Goal: Check status: Check status

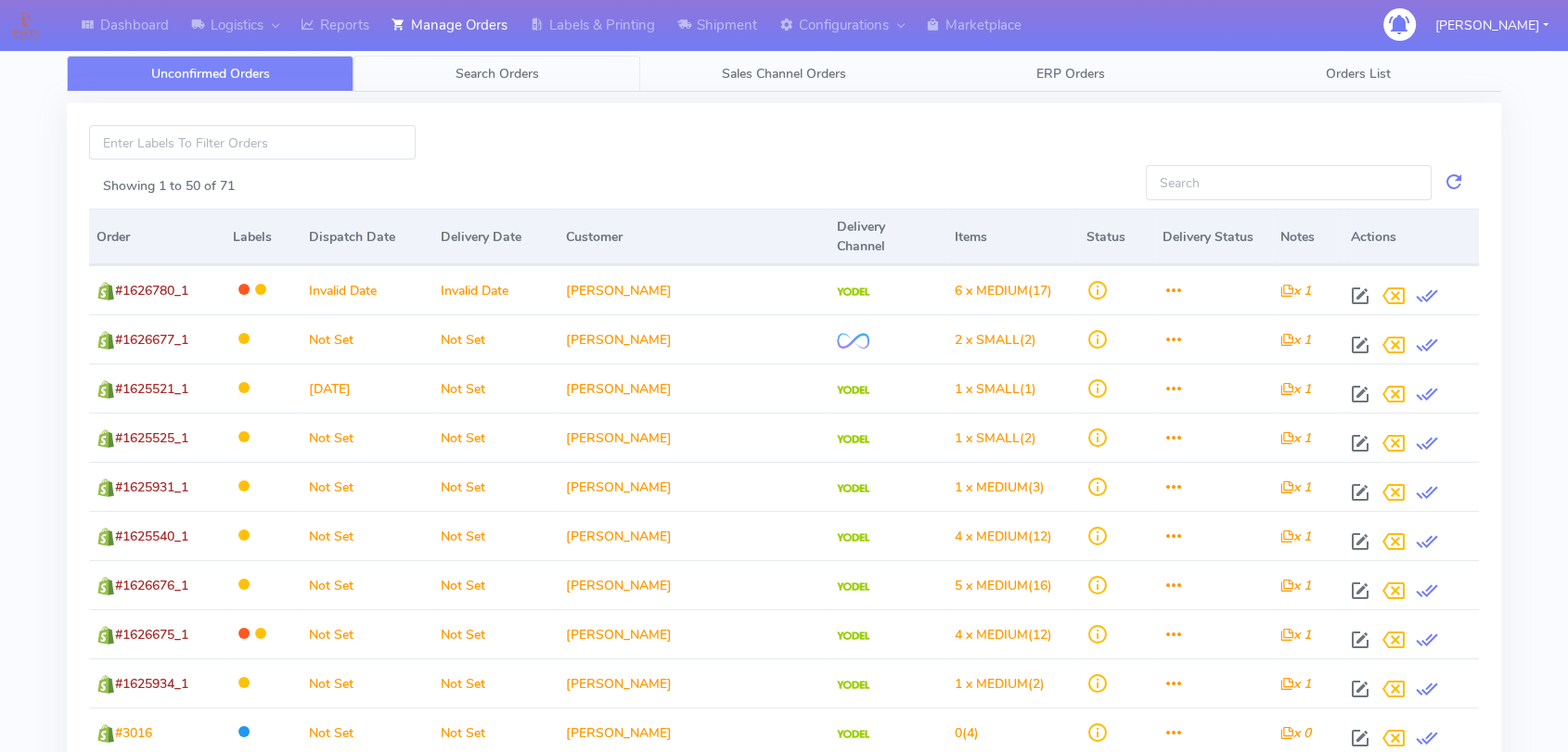
click at [460, 66] on span "Search Orders" at bounding box center [496, 74] width 84 height 17
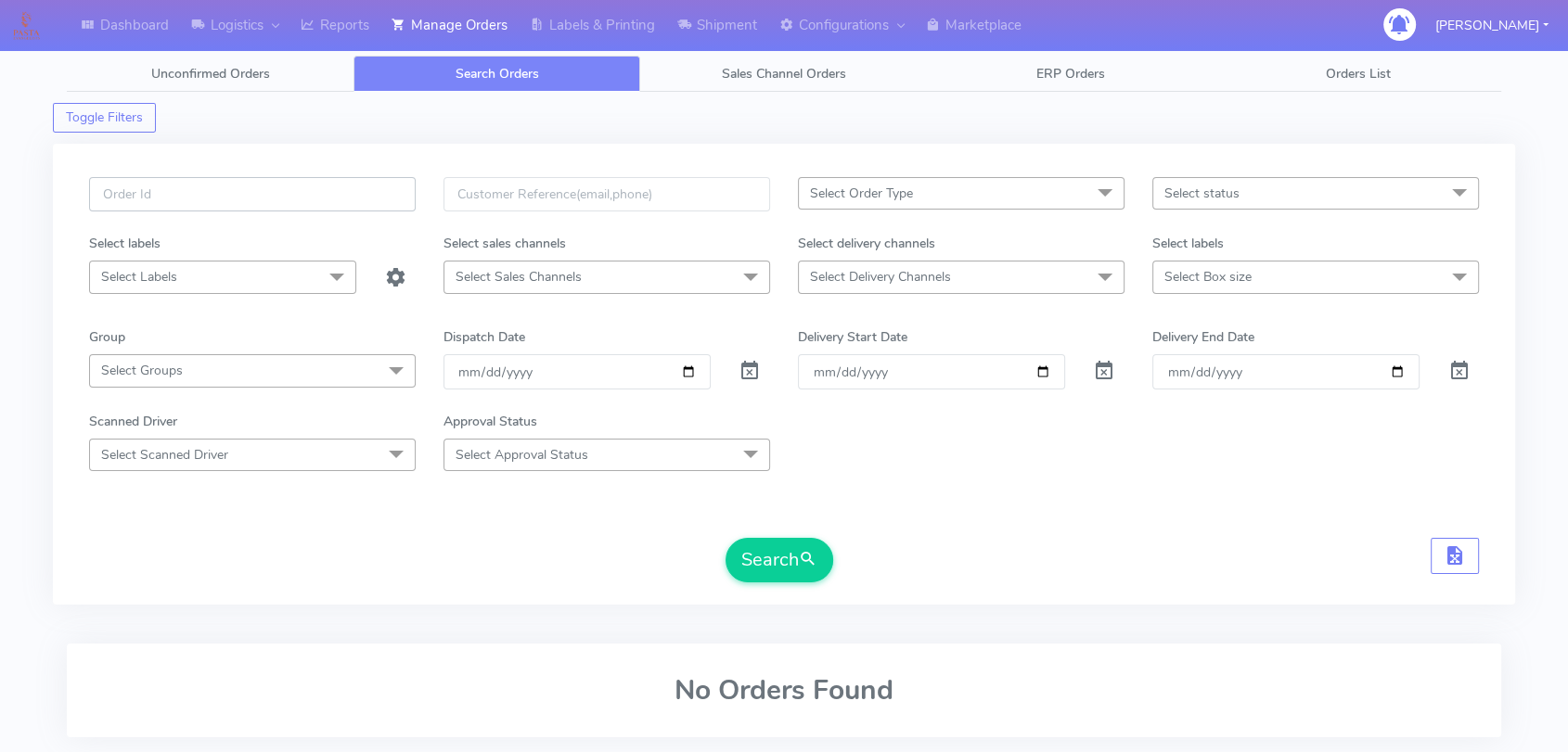
click at [251, 199] on input "text" at bounding box center [253, 195] width 326 height 35
paste input "1625341"
type input "1625341"
click at [743, 367] on span at bounding box center [749, 376] width 22 height 17
click at [744, 370] on span at bounding box center [749, 376] width 22 height 17
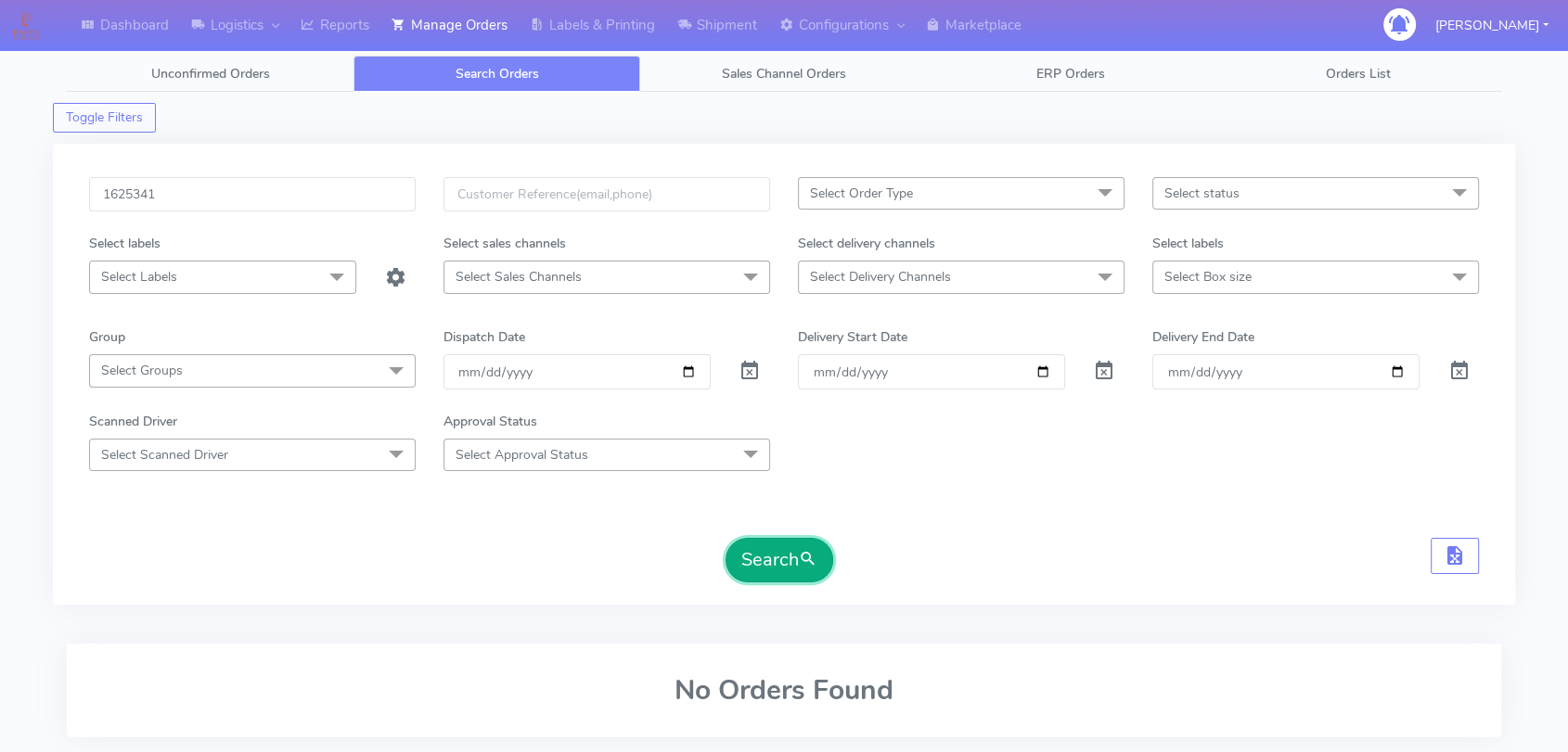
click at [790, 548] on button "Search" at bounding box center [779, 560] width 108 height 44
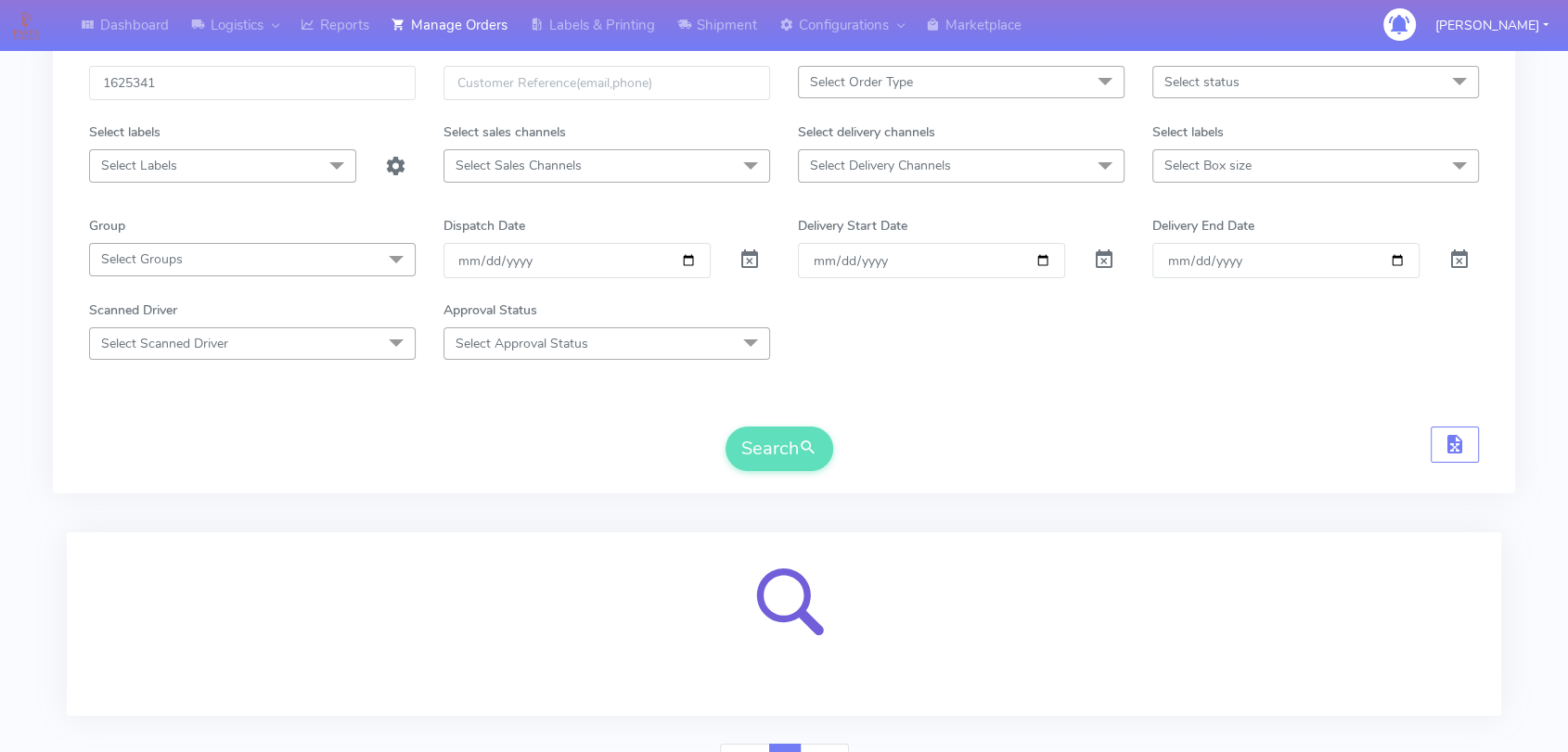
scroll to position [205, 0]
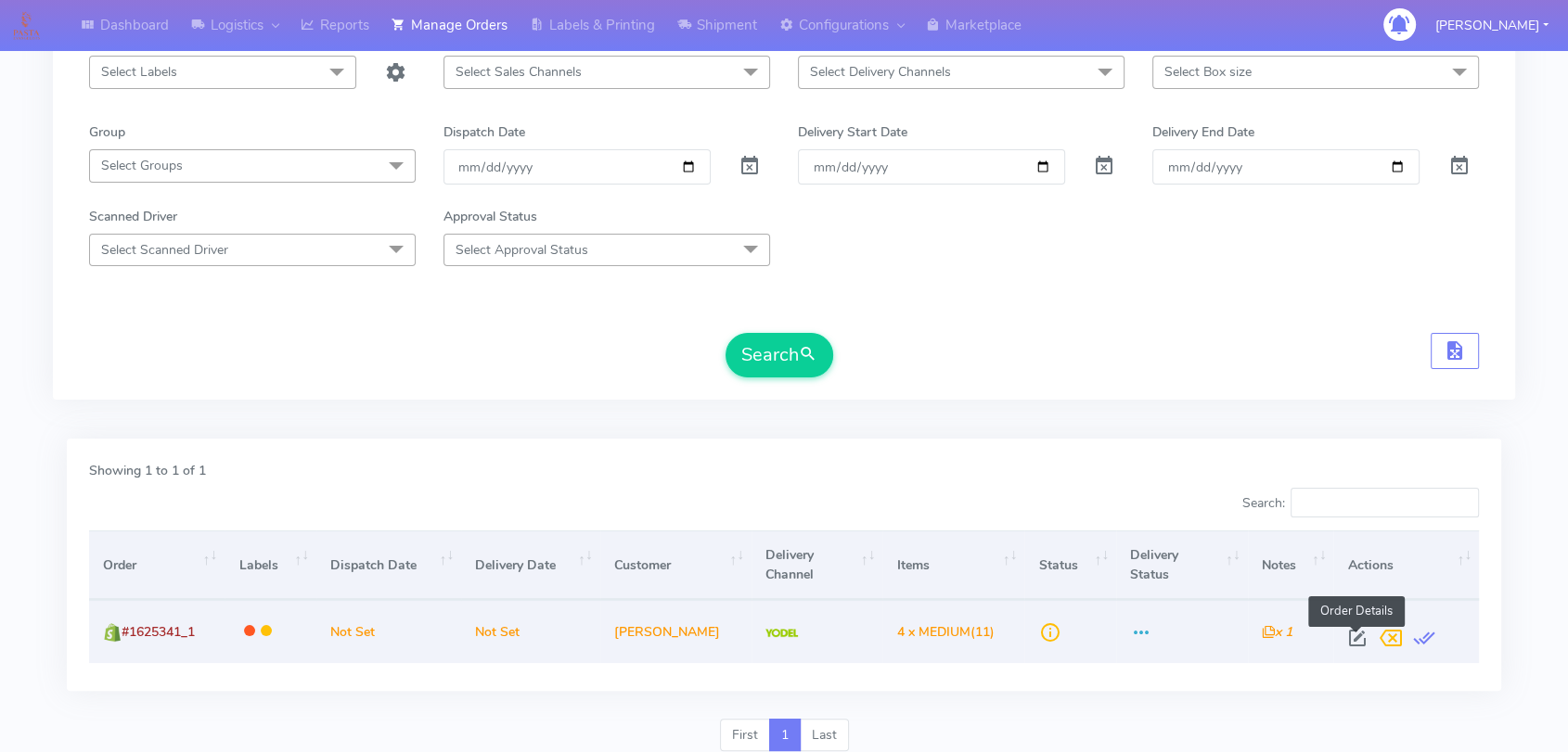
click at [1360, 643] on span at bounding box center [1357, 643] width 34 height 17
select select "5"
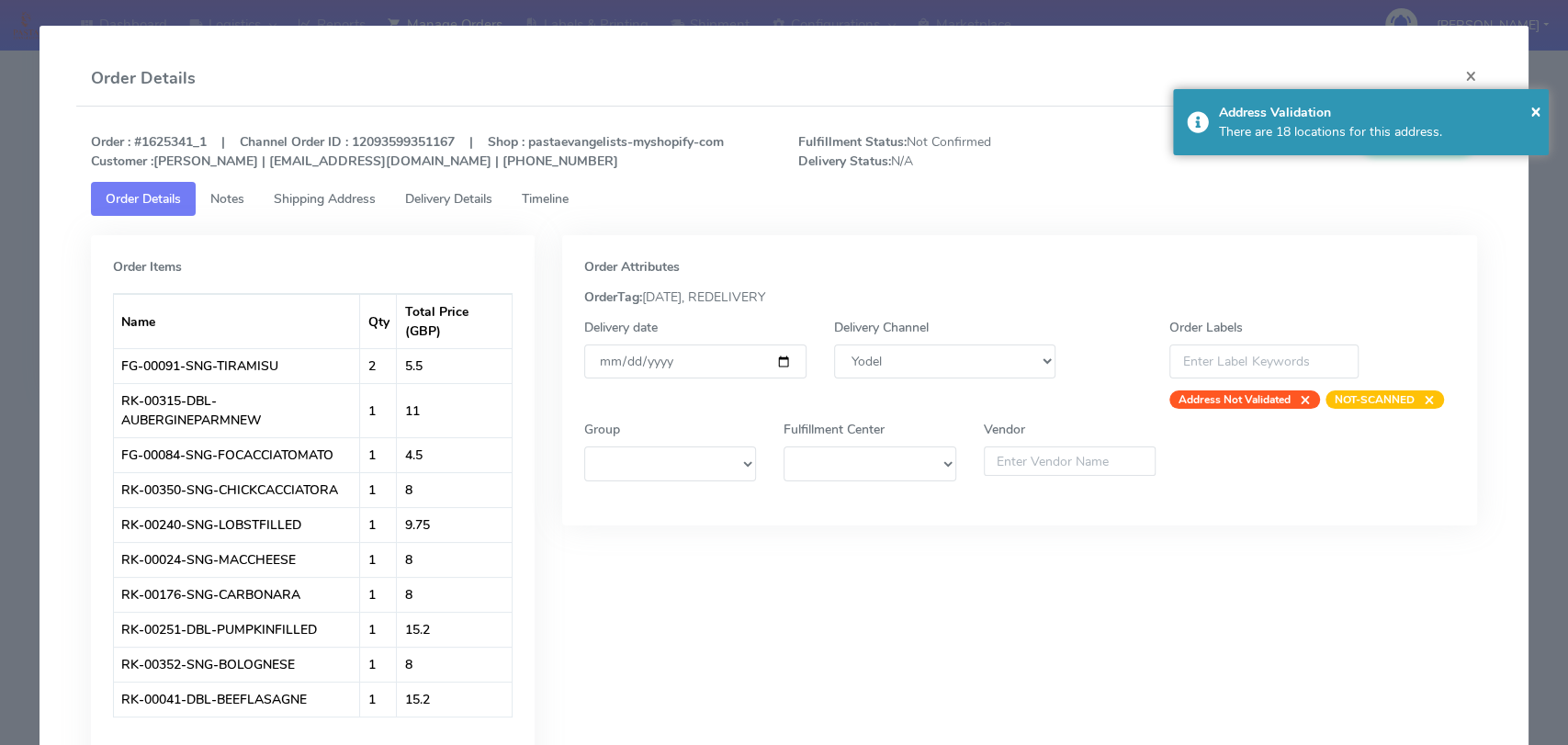
click at [436, 219] on tab "Order Items Name Qty Total Price (GBP) FG-00091-SNG-TIRAMISU 2 5.5 RK-00315-DBL…" at bounding box center [784, 539] width 1386 height 648
click at [445, 201] on span "Delivery Details" at bounding box center [449, 199] width 87 height 17
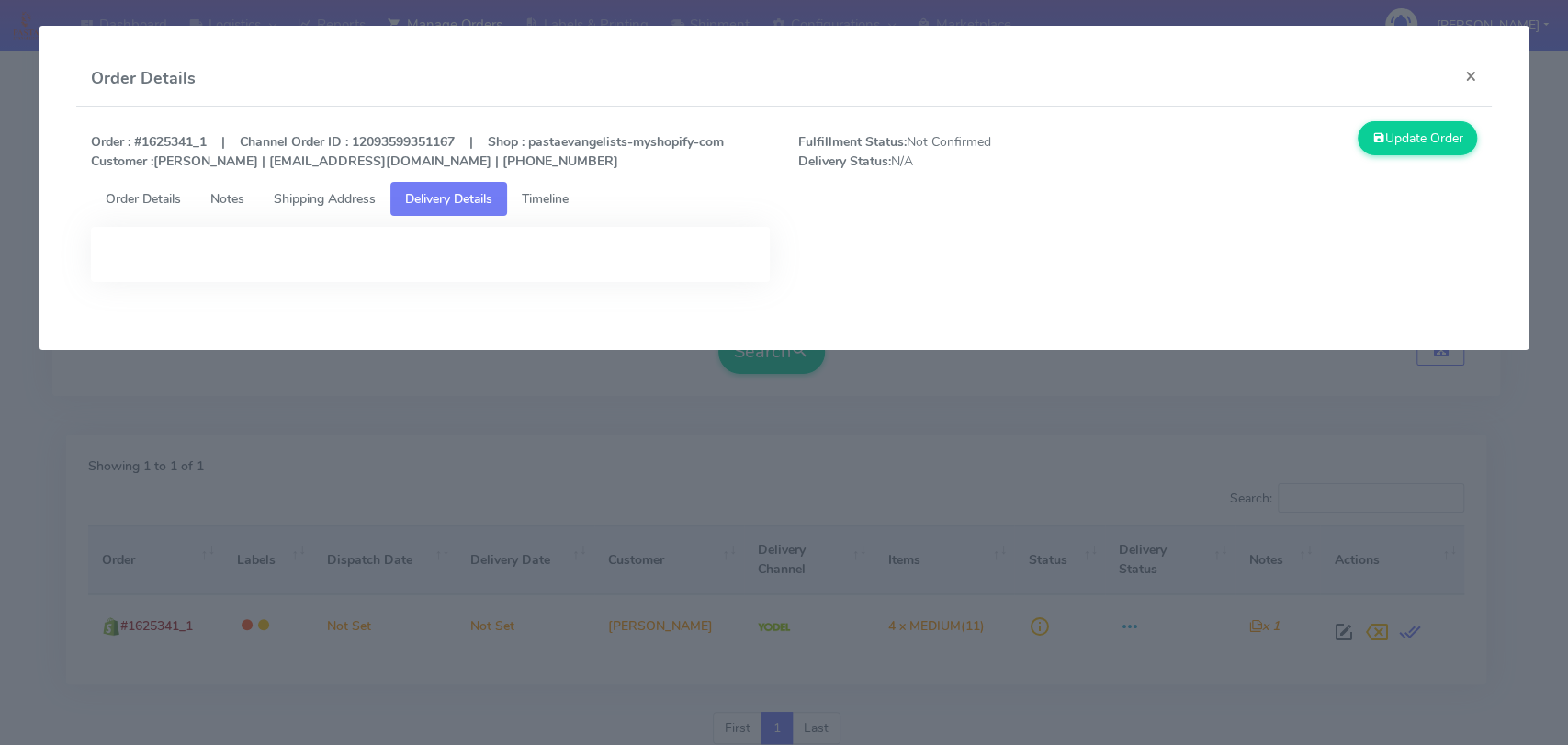
click at [634, 436] on modal-container "Order Details × Order : #1625341_1 | Channel Order ID : 12093599351167 | Shop :…" at bounding box center [784, 372] width 1568 height 745
